Goal: Check status

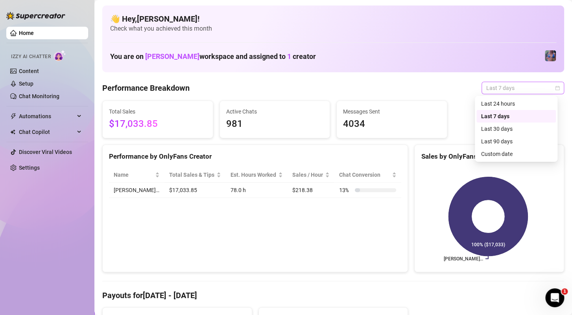
click at [507, 84] on span "Last 7 days" at bounding box center [522, 88] width 73 height 12
click at [492, 153] on div "Custom date" at bounding box center [516, 154] width 70 height 9
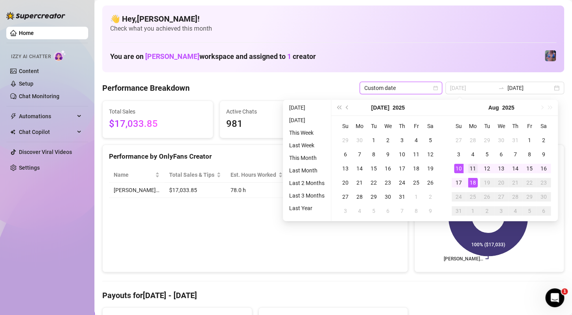
type input "[DATE]"
click at [473, 171] on div "11" at bounding box center [472, 168] width 9 height 9
type input "[DATE]"
click at [459, 185] on div "17" at bounding box center [458, 182] width 9 height 9
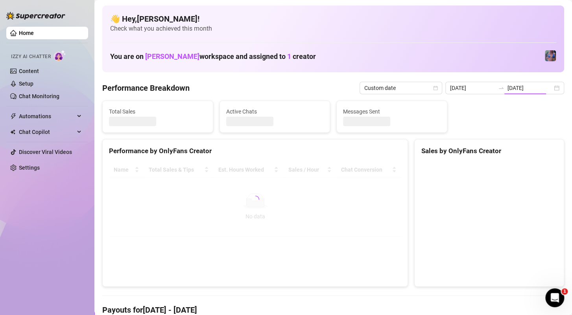
type input "[DATE]"
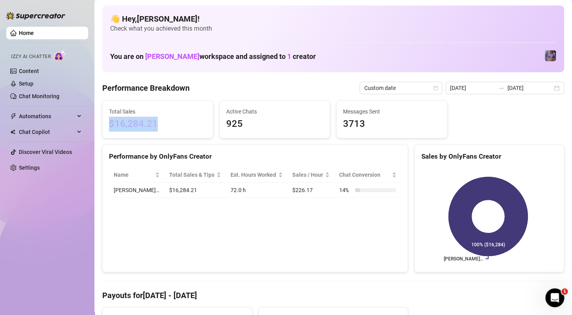
drag, startPoint x: 176, startPoint y: 126, endPoint x: 110, endPoint y: 124, distance: 65.7
click at [110, 124] on span "$16,284.21" at bounding box center [158, 124] width 98 height 15
copy span "$16,284.21"
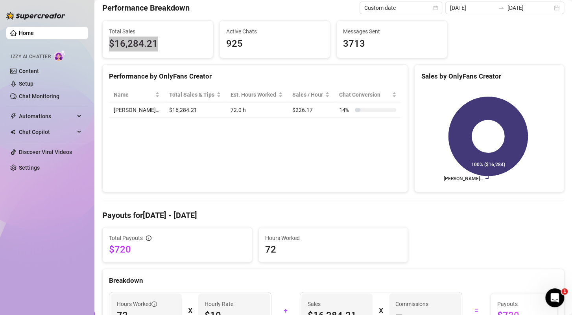
scroll to position [79, 0]
